Goal: Task Accomplishment & Management: Use online tool/utility

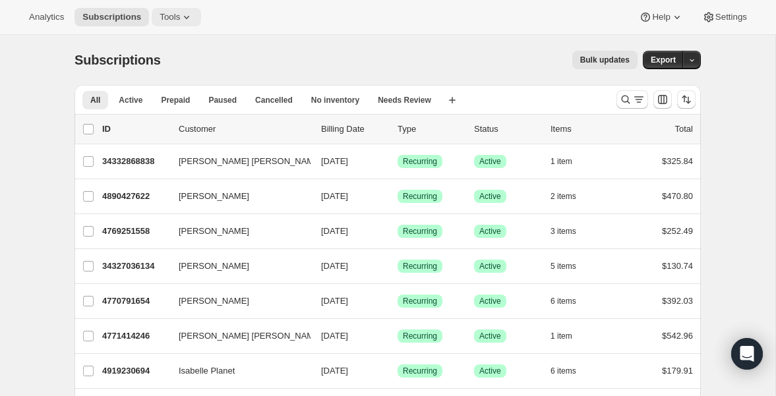
click at [189, 22] on icon at bounding box center [186, 17] width 13 height 13
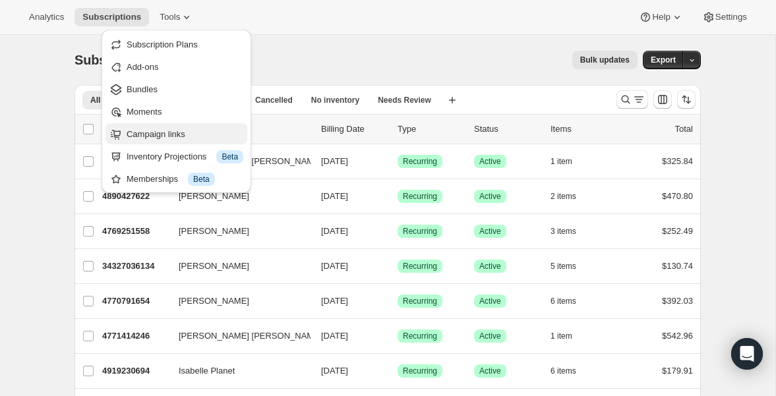
click at [167, 135] on span "Campaign links" at bounding box center [156, 134] width 59 height 10
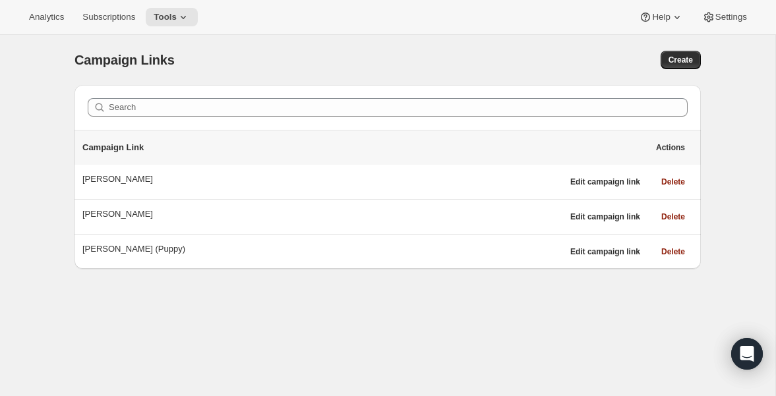
click at [440, 61] on div "Create" at bounding box center [562, 60] width 278 height 18
click at [678, 55] on span "Create" at bounding box center [681, 60] width 24 height 11
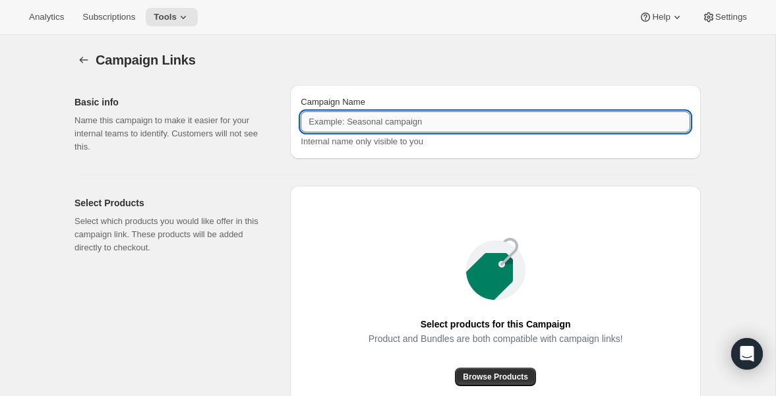
click at [456, 121] on input "Campaign Name" at bounding box center [496, 121] width 390 height 21
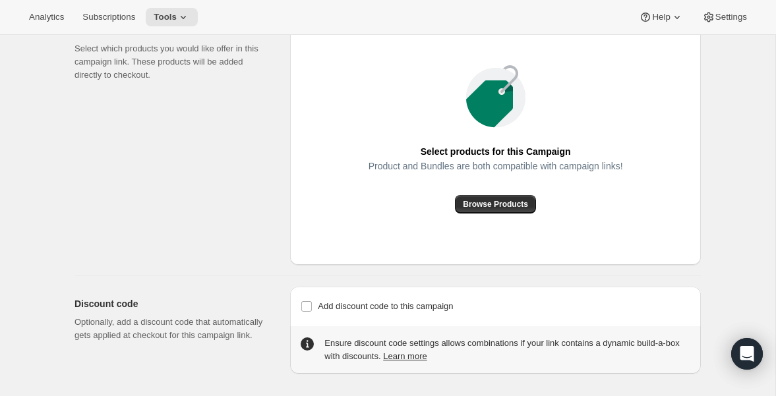
scroll to position [177, 0]
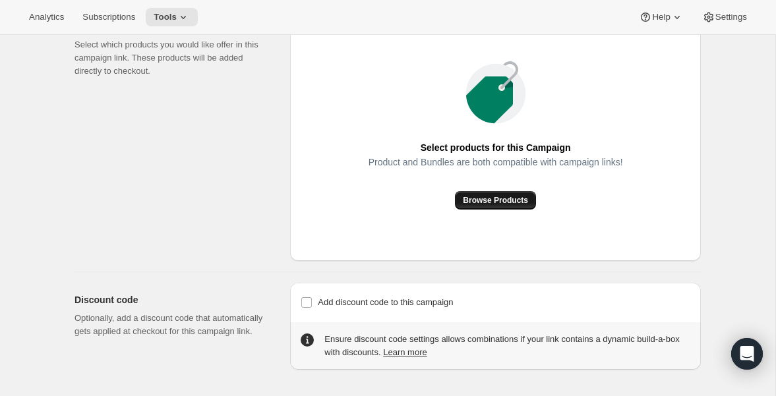
type input "Dog Meal Trial Box - Regular"
click at [517, 197] on span "Browse Products" at bounding box center [495, 200] width 65 height 11
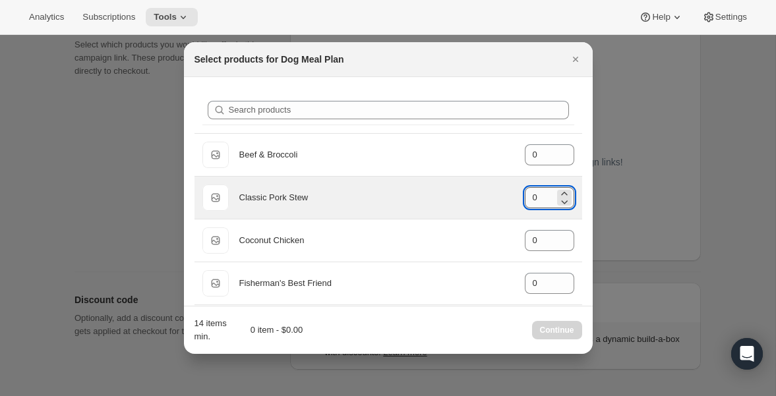
click at [526, 195] on input "0" at bounding box center [540, 197] width 30 height 21
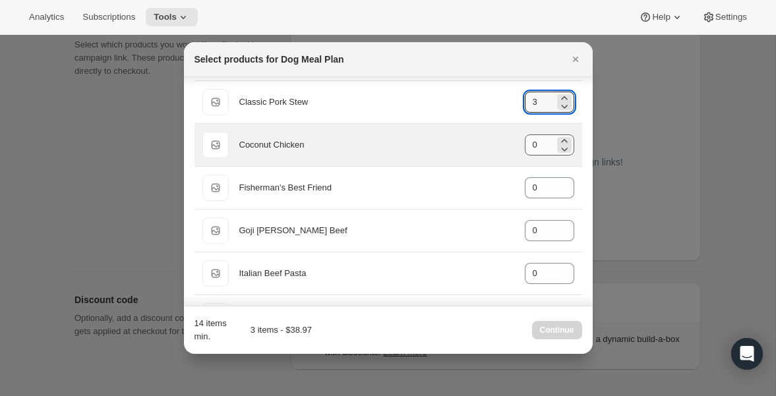
scroll to position [98, 0]
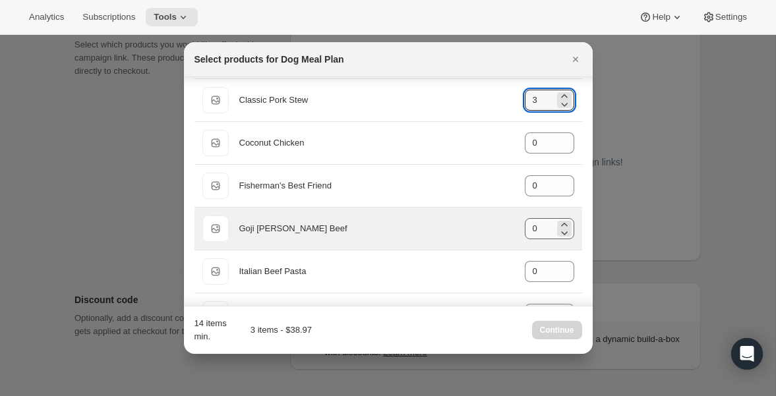
type input "3"
drag, startPoint x: 538, startPoint y: 229, endPoint x: 508, endPoint y: 229, distance: 30.3
click at [507, 229] on div "Default Title [PERSON_NAME] Beef gid://shopify/ProductVariant/39972972036272 0" at bounding box center [388, 229] width 372 height 26
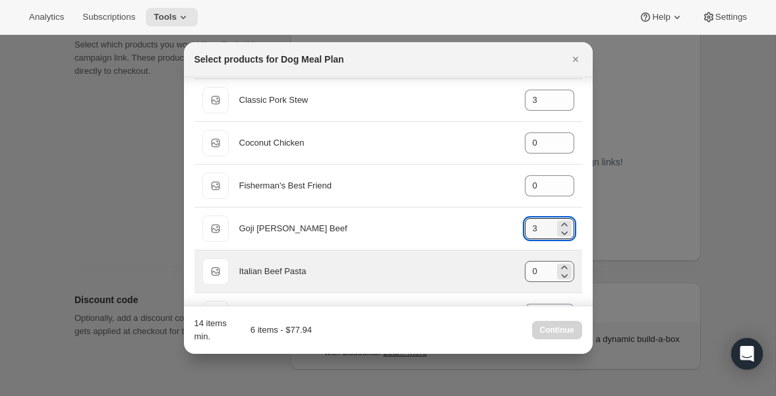
type input "3"
drag, startPoint x: 537, startPoint y: 270, endPoint x: 519, endPoint y: 270, distance: 17.8
click at [519, 270] on div "Default Title Italian Beef Pasta gid://shopify/ProductVariant/39972992778416 0" at bounding box center [388, 271] width 372 height 26
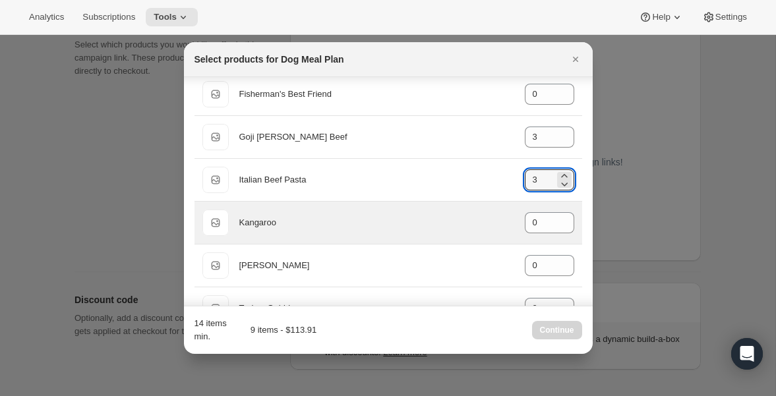
scroll to position [224, 0]
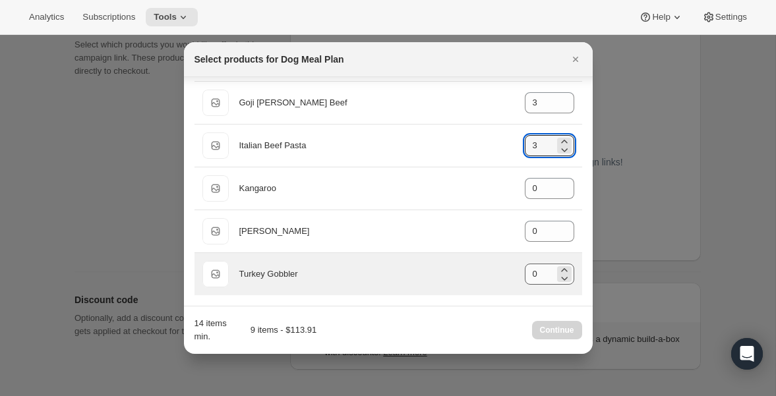
type input "3"
drag, startPoint x: 536, startPoint y: 277, endPoint x: 524, endPoint y: 277, distance: 11.9
click at [525, 277] on input "0" at bounding box center [540, 274] width 30 height 21
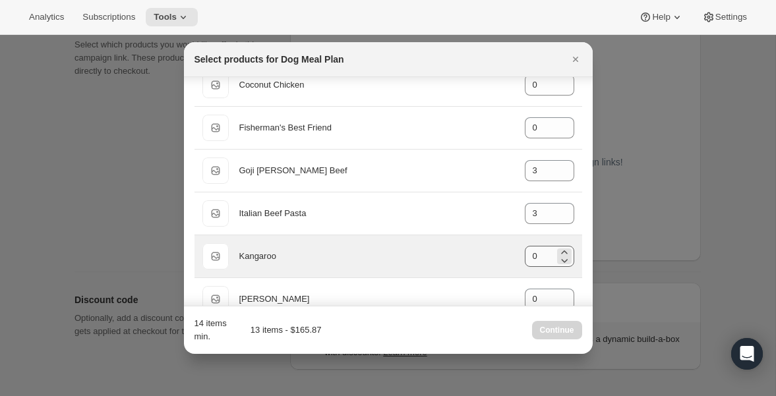
scroll to position [161, 0]
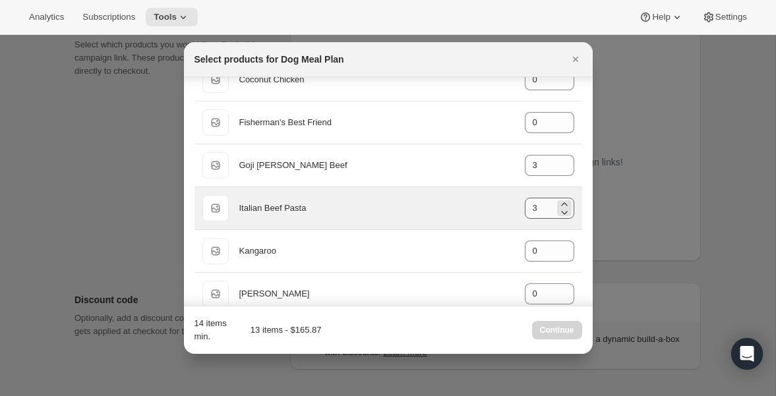
type input "4"
drag, startPoint x: 538, startPoint y: 208, endPoint x: 523, endPoint y: 208, distance: 15.2
click at [523, 208] on div "Default Title Italian Beef Pasta gid://shopify/ProductVariant/39972992778416 3" at bounding box center [388, 208] width 372 height 26
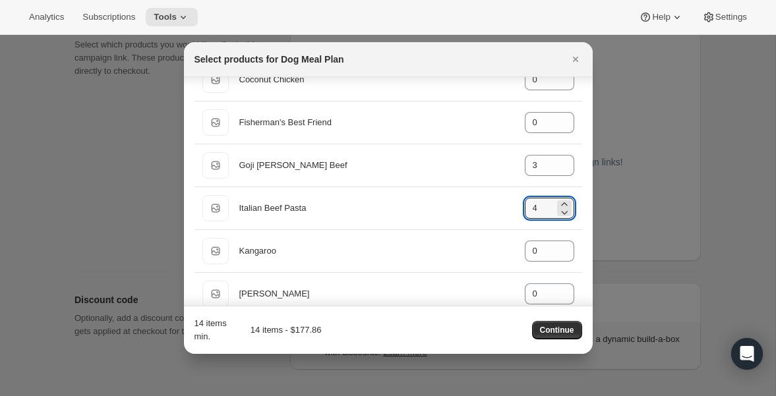
type input "4"
click at [429, 331] on div "14 items min. 14 items - $177.86 Continue" at bounding box center [389, 330] width 388 height 26
click at [549, 322] on button "Continue" at bounding box center [557, 330] width 50 height 18
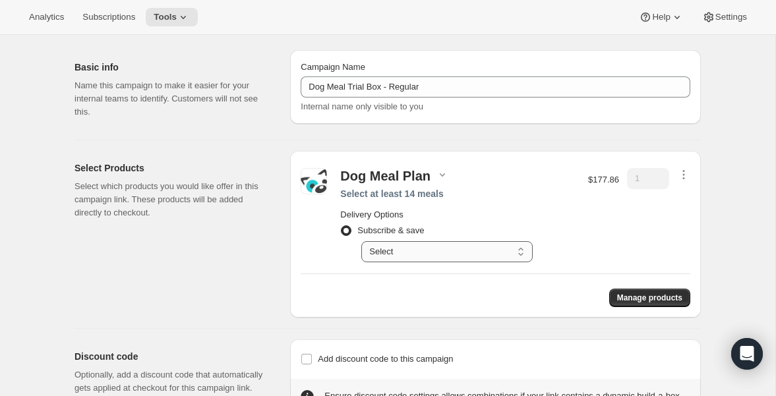
click at [514, 258] on select "Select Deliver every 1 week Deliver every 2 weeks Deliver every 3 weeks Deliver…" at bounding box center [446, 251] width 171 height 21
